Goal: Information Seeking & Learning: Find specific page/section

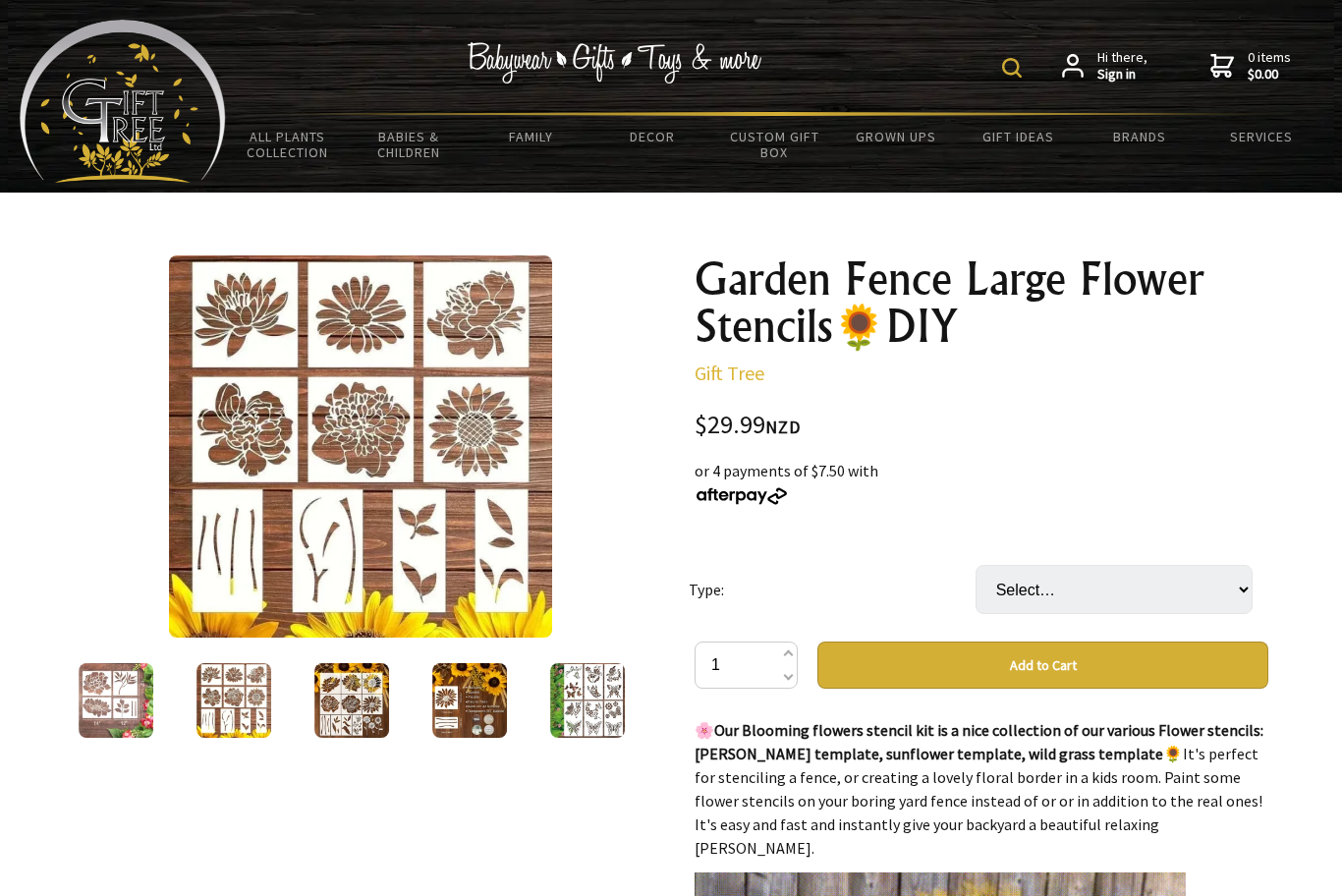
click at [368, 713] on img at bounding box center [351, 700] width 74 height 74
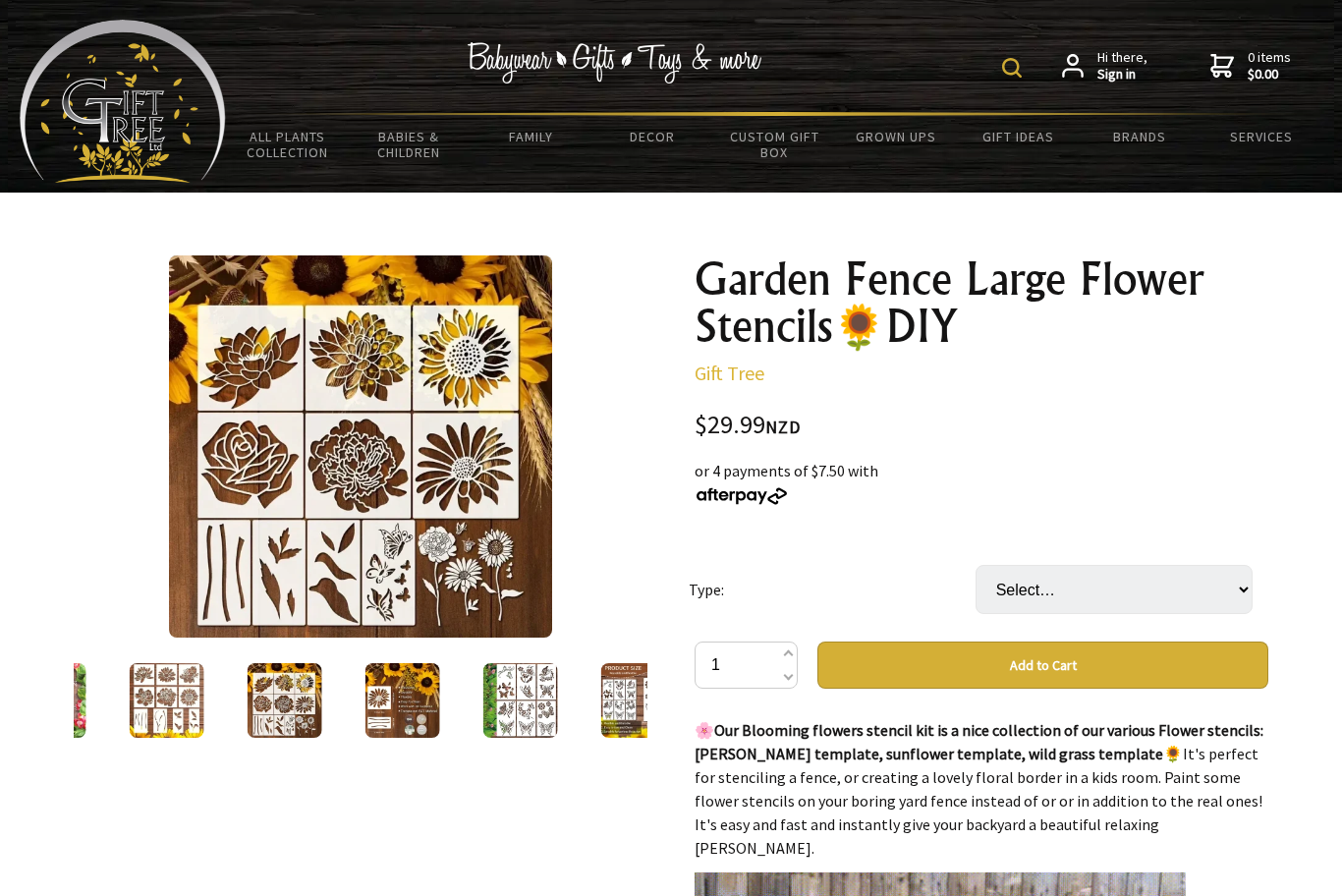
click at [414, 724] on img at bounding box center [402, 700] width 74 height 74
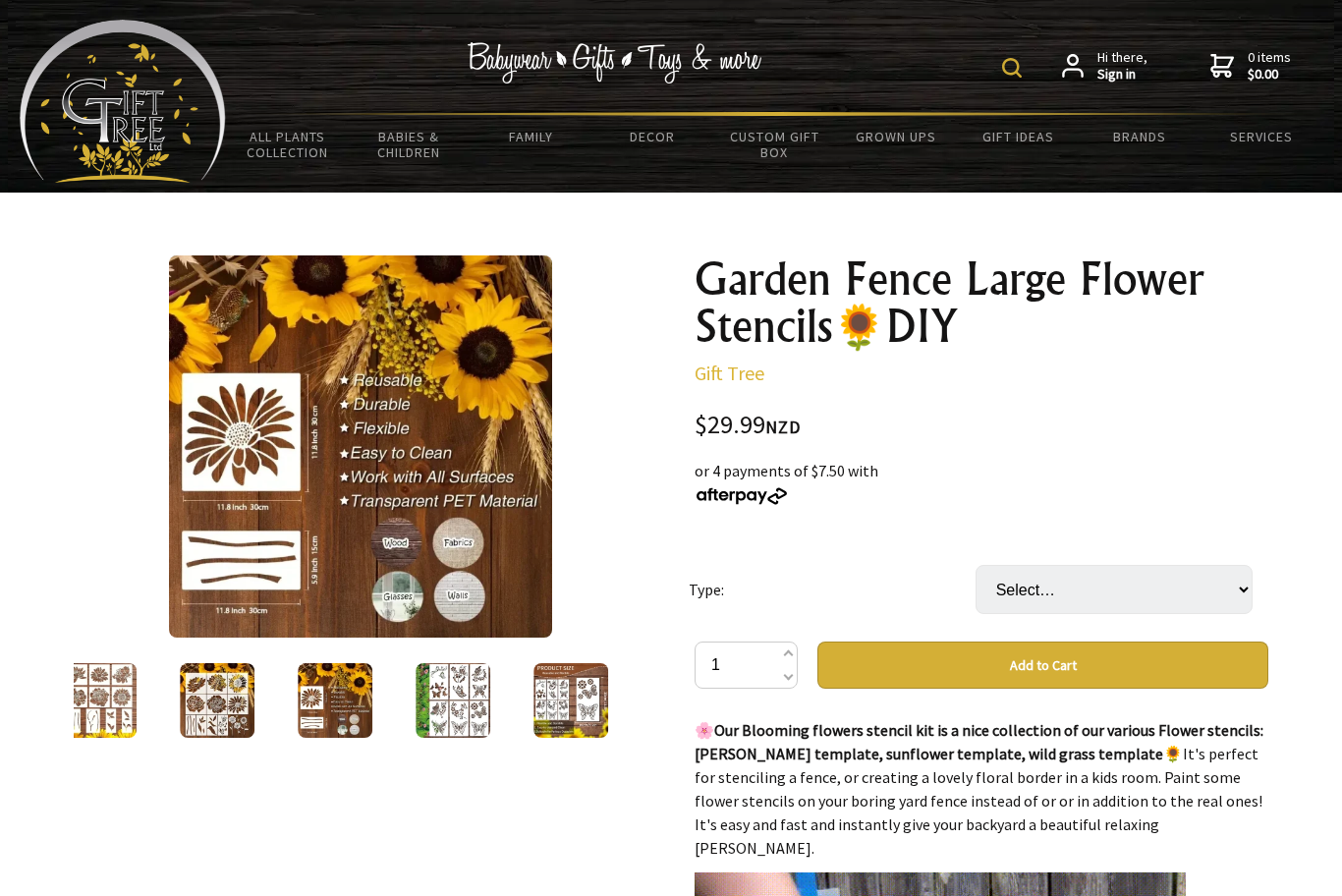
click at [450, 728] on img at bounding box center [452, 700] width 74 height 74
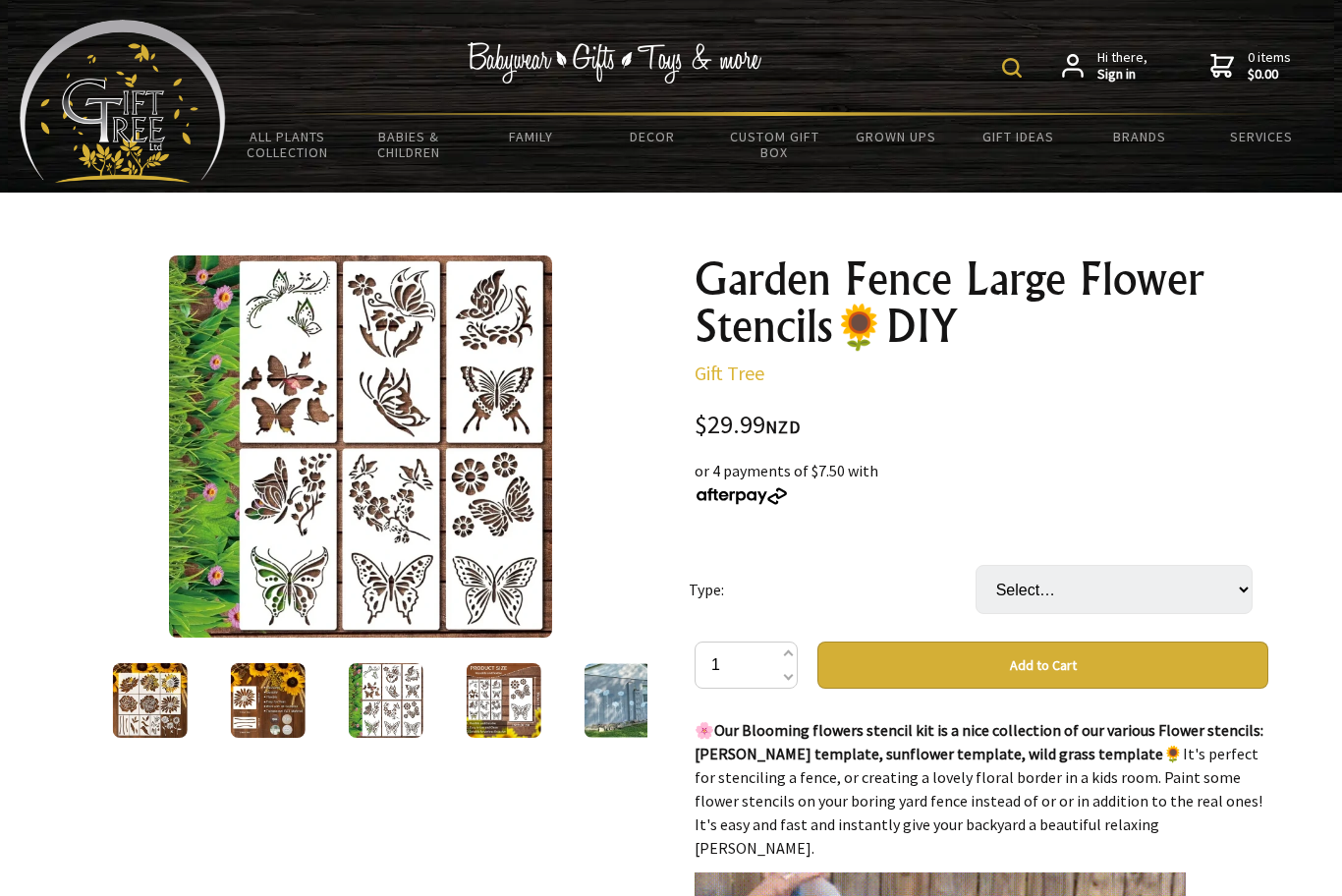
click at [490, 725] on img at bounding box center [503, 700] width 74 height 74
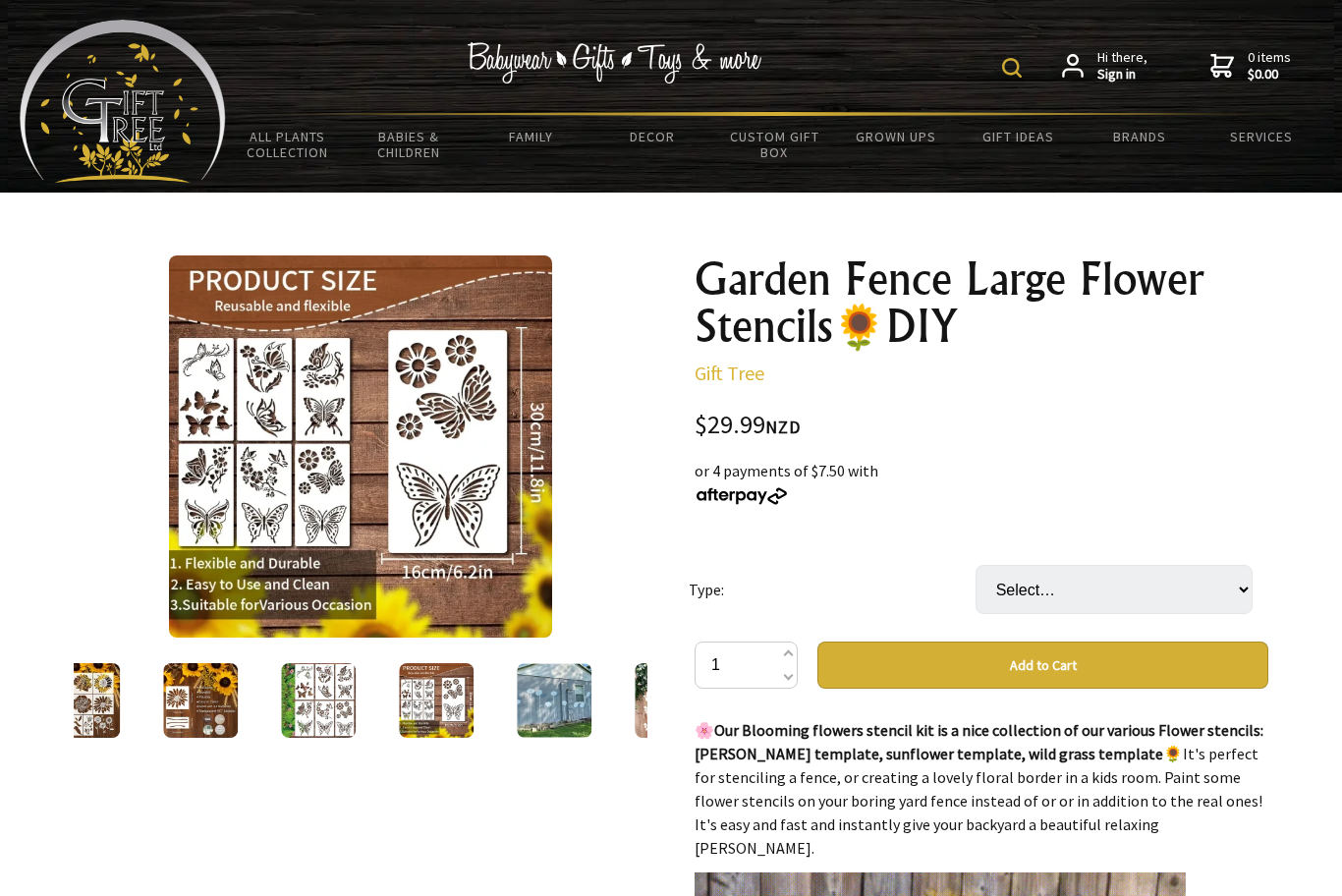
click at [576, 715] on img at bounding box center [554, 700] width 74 height 74
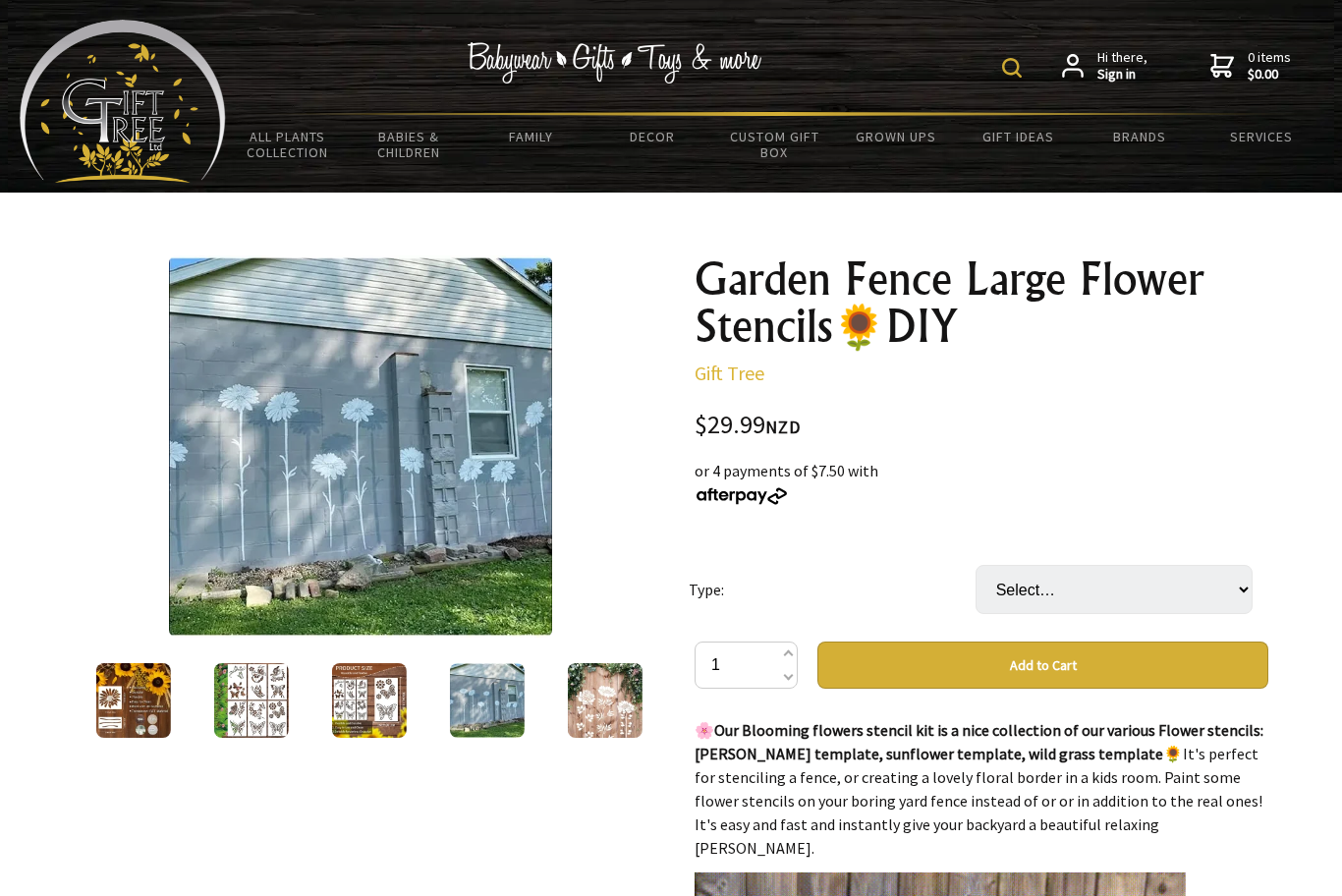
click at [612, 709] on img at bounding box center [605, 700] width 74 height 74
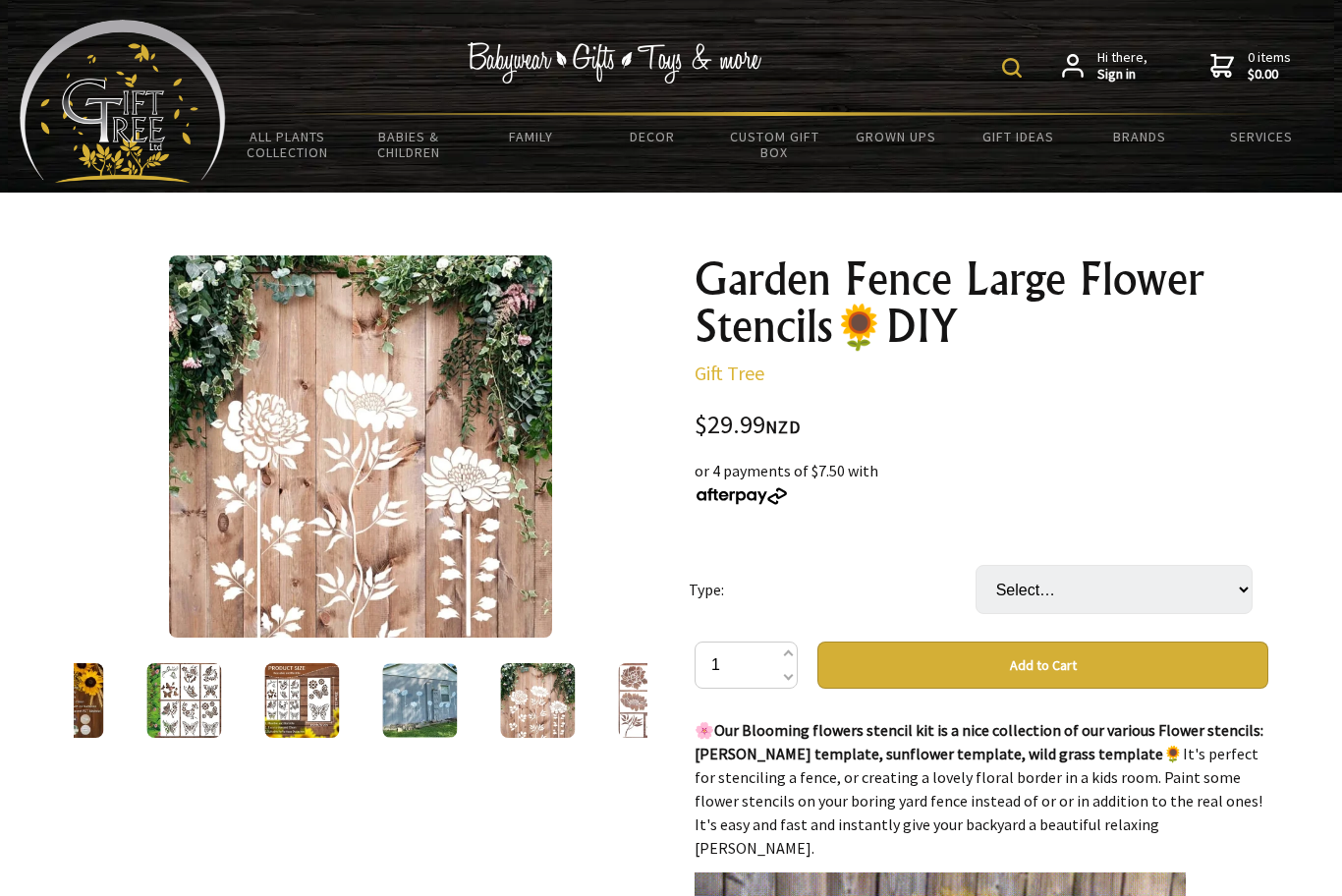
click at [632, 719] on img at bounding box center [655, 700] width 74 height 74
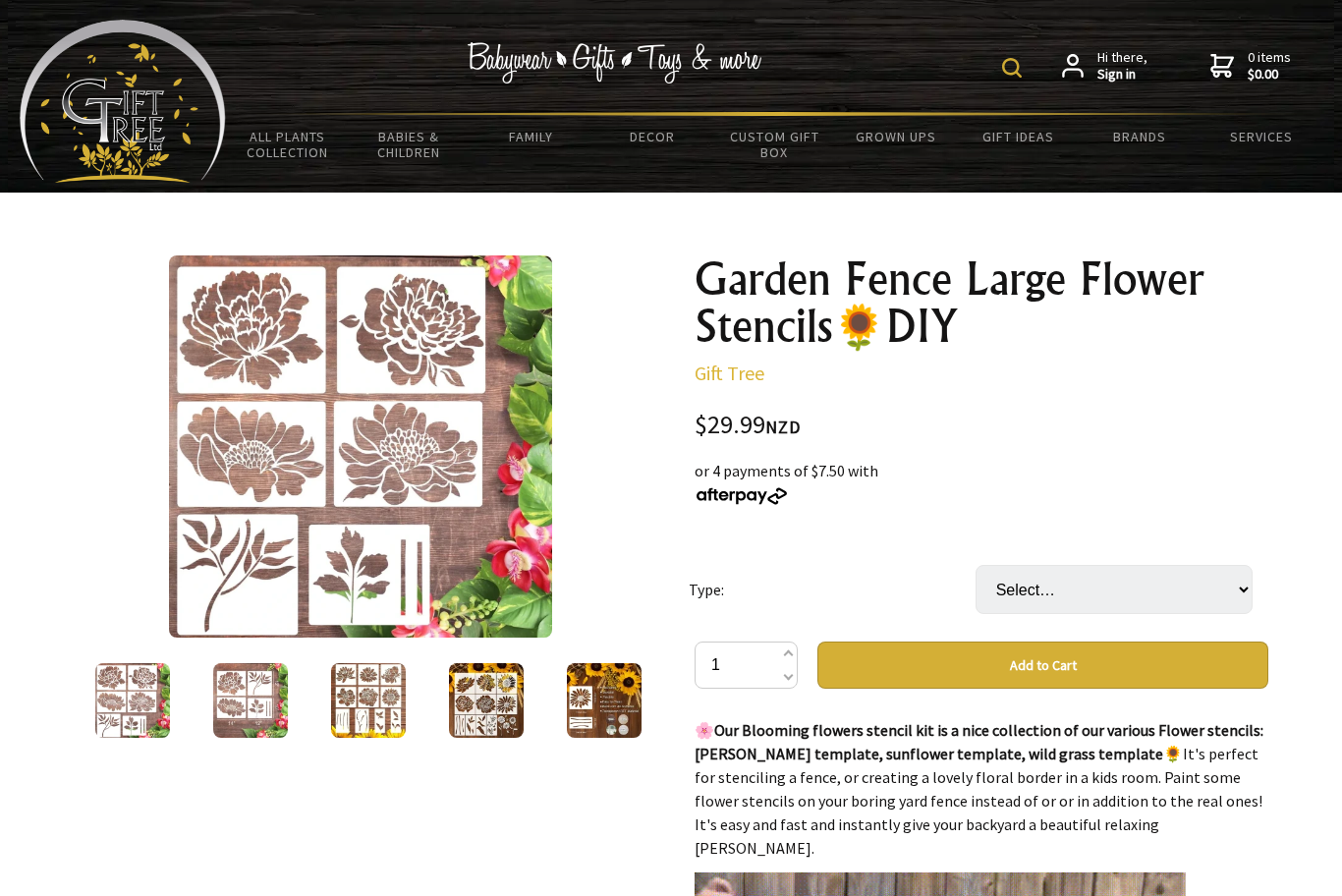
click at [254, 707] on img at bounding box center [250, 700] width 74 height 74
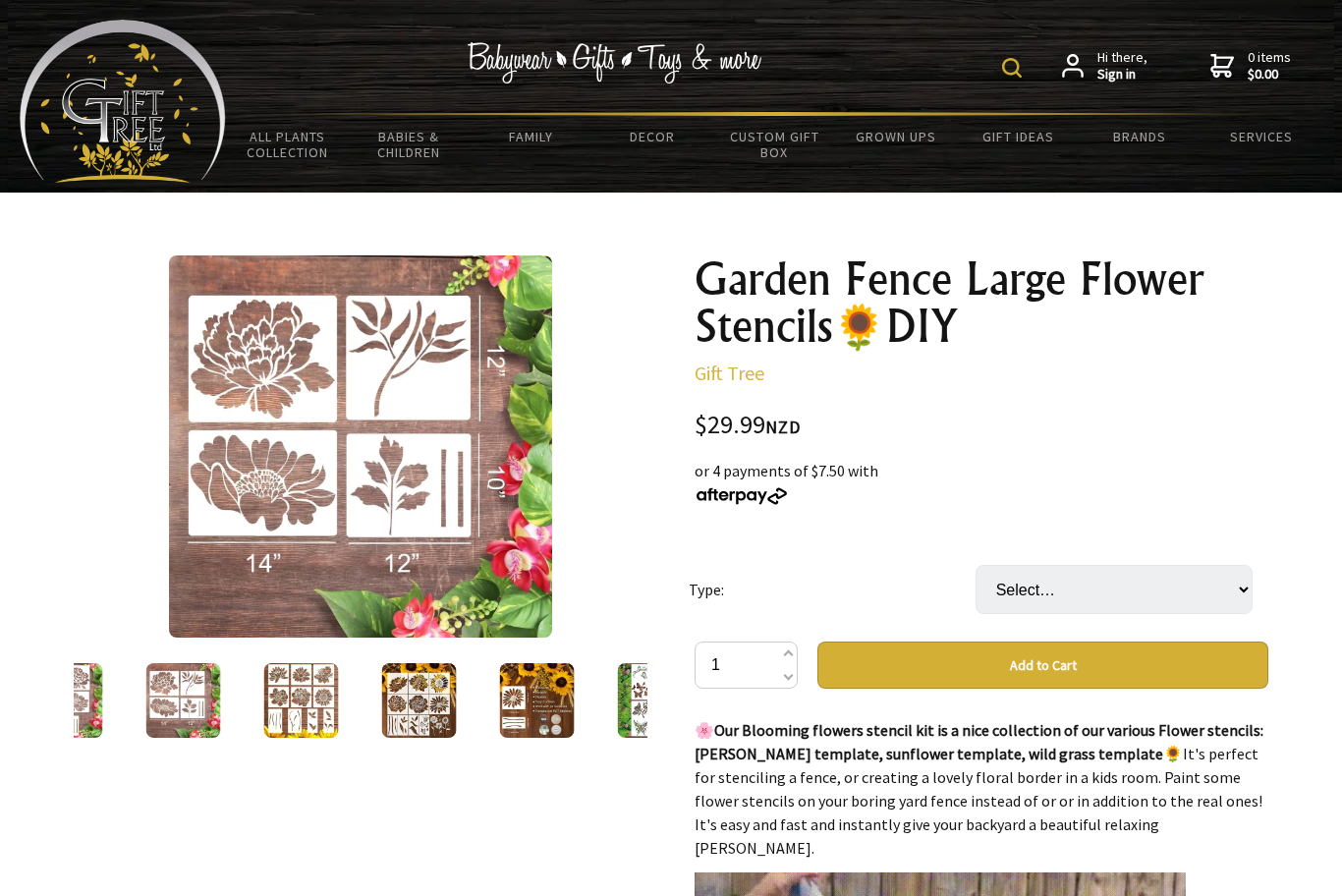
click at [1105, 1] on div "Hi there, Sign in 0 items $0.00 All Plants Collection Shop by Category 4" and S…" at bounding box center [671, 96] width 1342 height 192
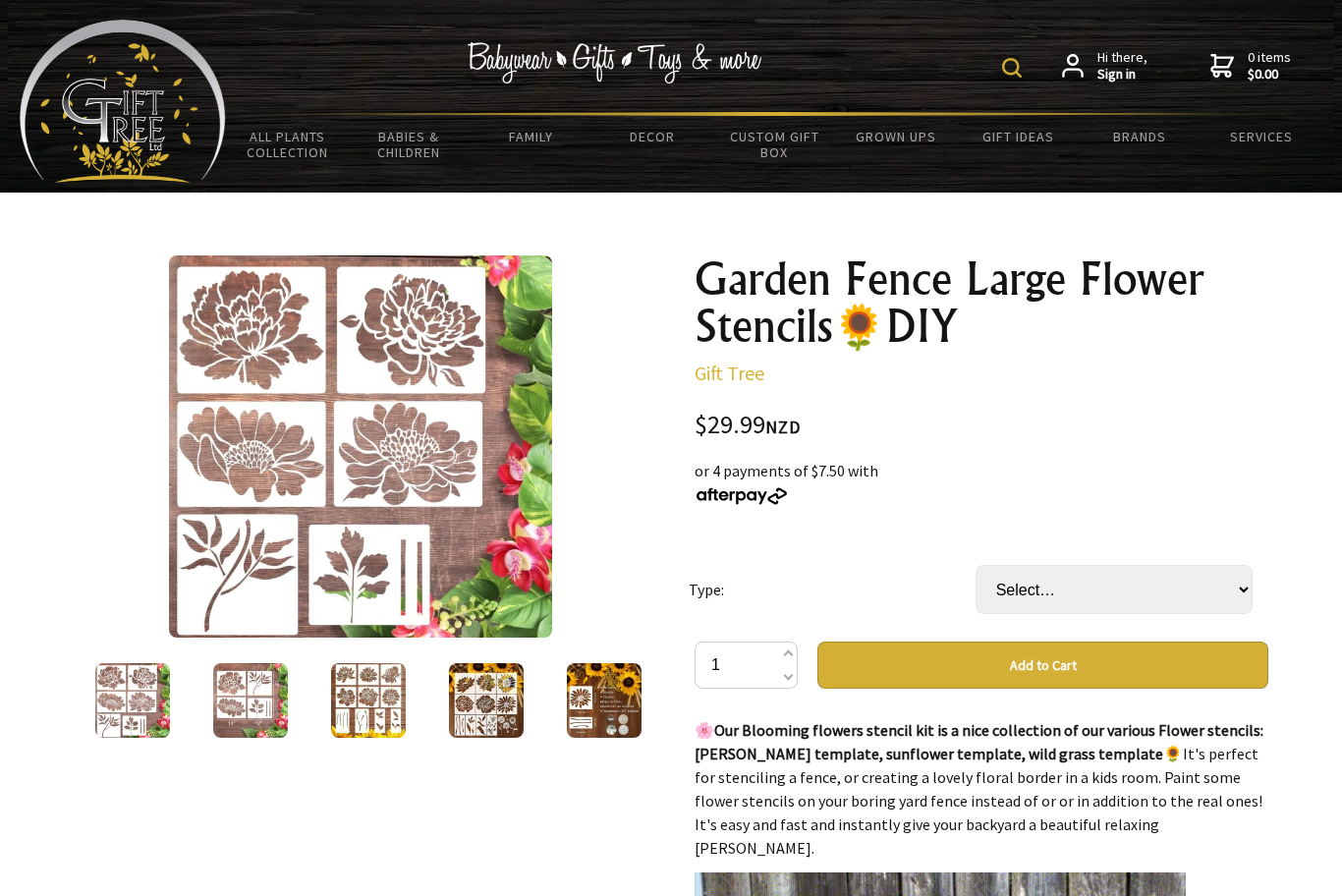
click at [1017, 75] on img at bounding box center [1012, 67] width 20 height 20
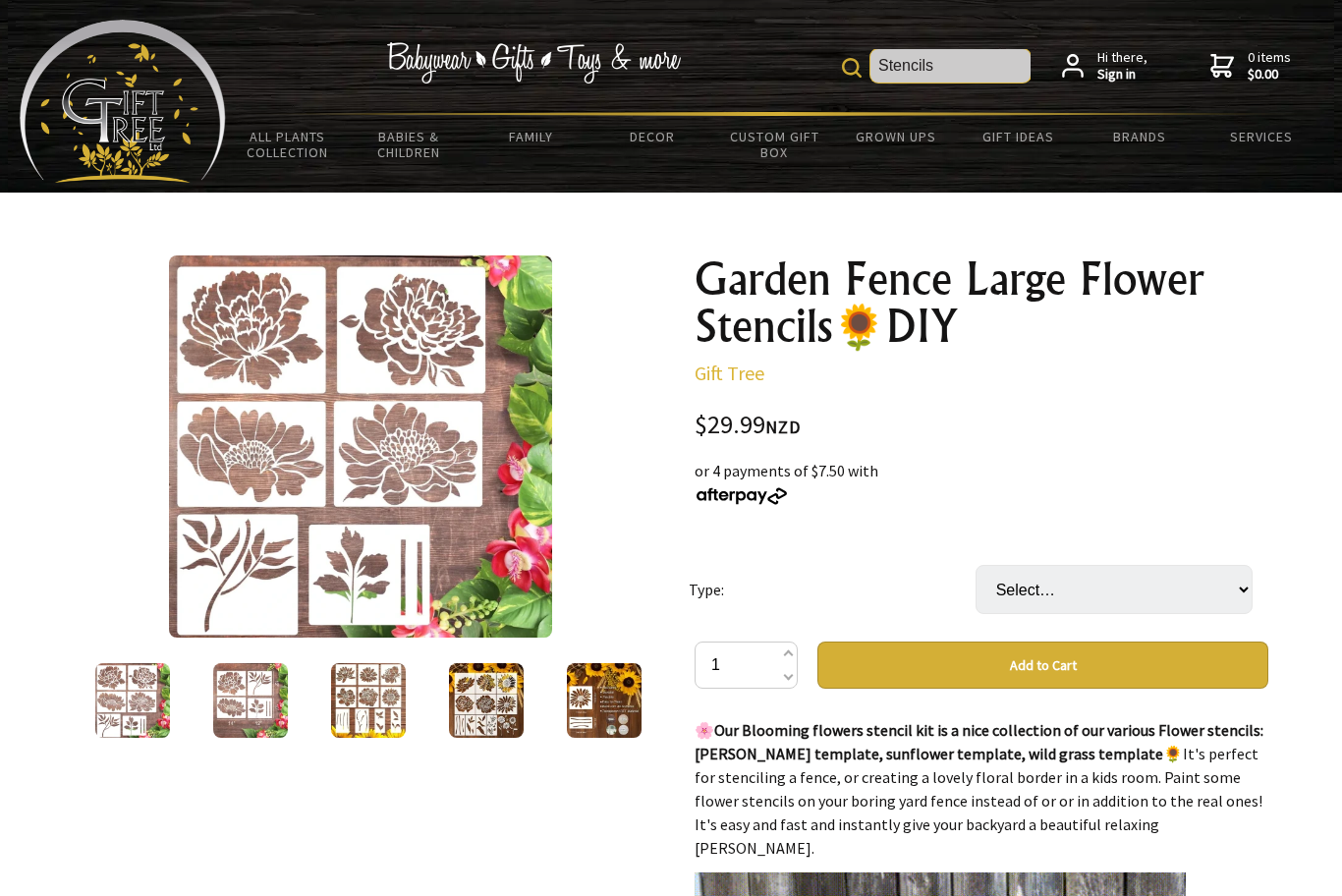
type input "Stencils"
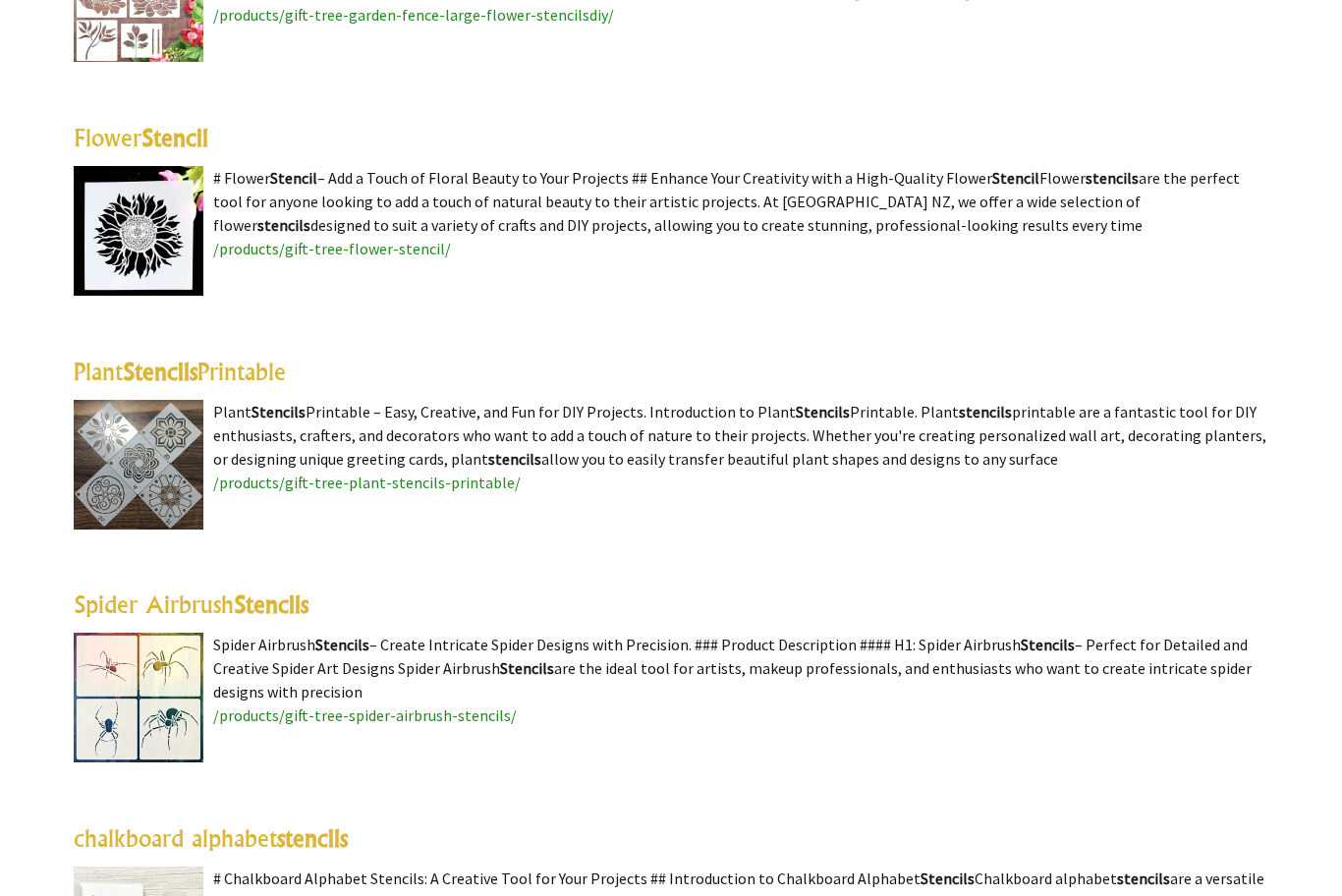
scroll to position [730, 0]
click at [146, 273] on img at bounding box center [138, 232] width 130 height 130
